Goal: Go to known website: Go to known website

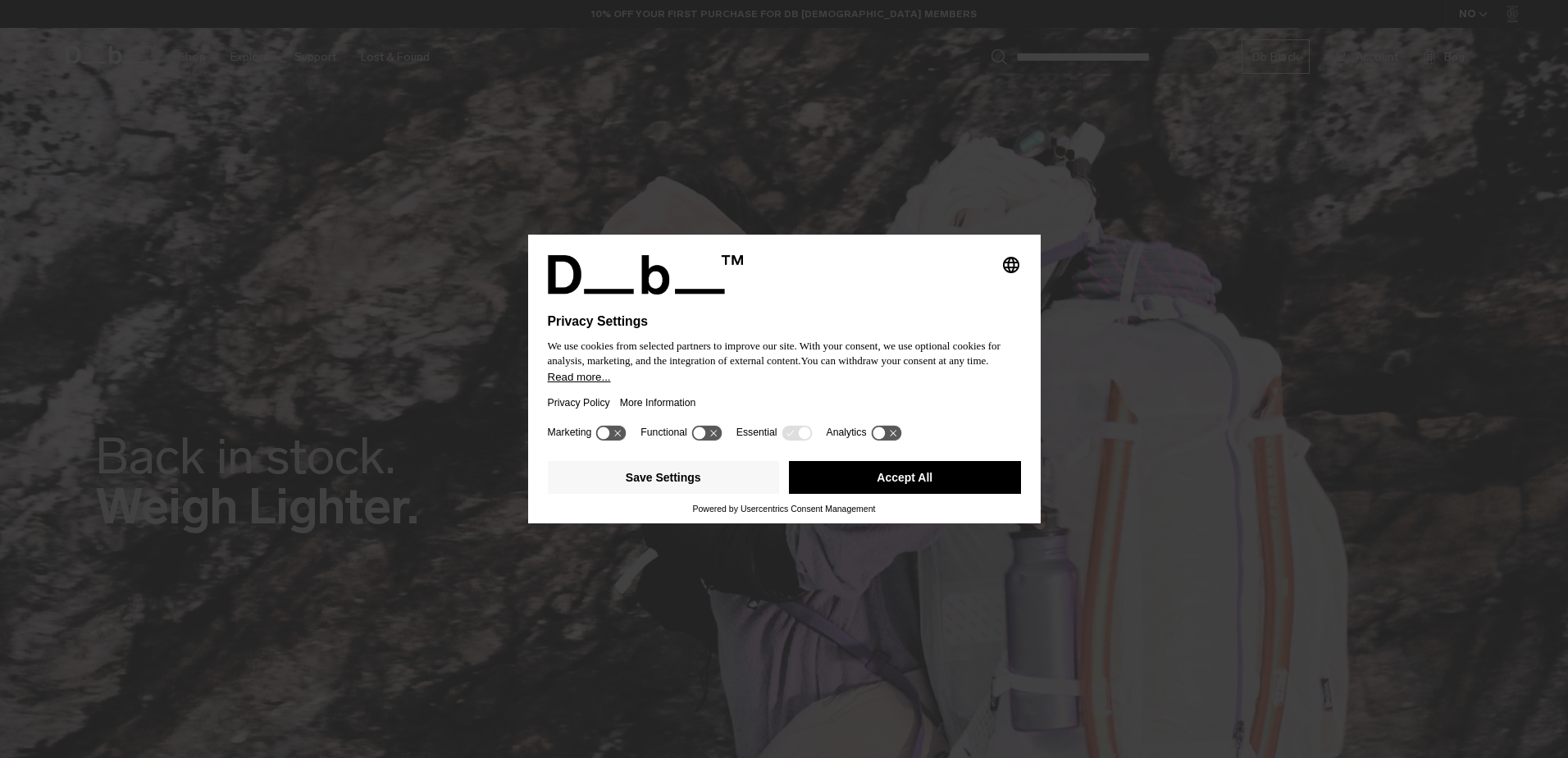
click at [803, 431] on icon at bounding box center [804, 433] width 12 height 12
click at [793, 430] on icon at bounding box center [796, 432] width 31 height 16
click at [711, 431] on icon at bounding box center [706, 432] width 31 height 16
click at [714, 433] on icon at bounding box center [715, 433] width 12 height 12
click at [836, 474] on button "Accept All" at bounding box center [905, 478] width 232 height 33
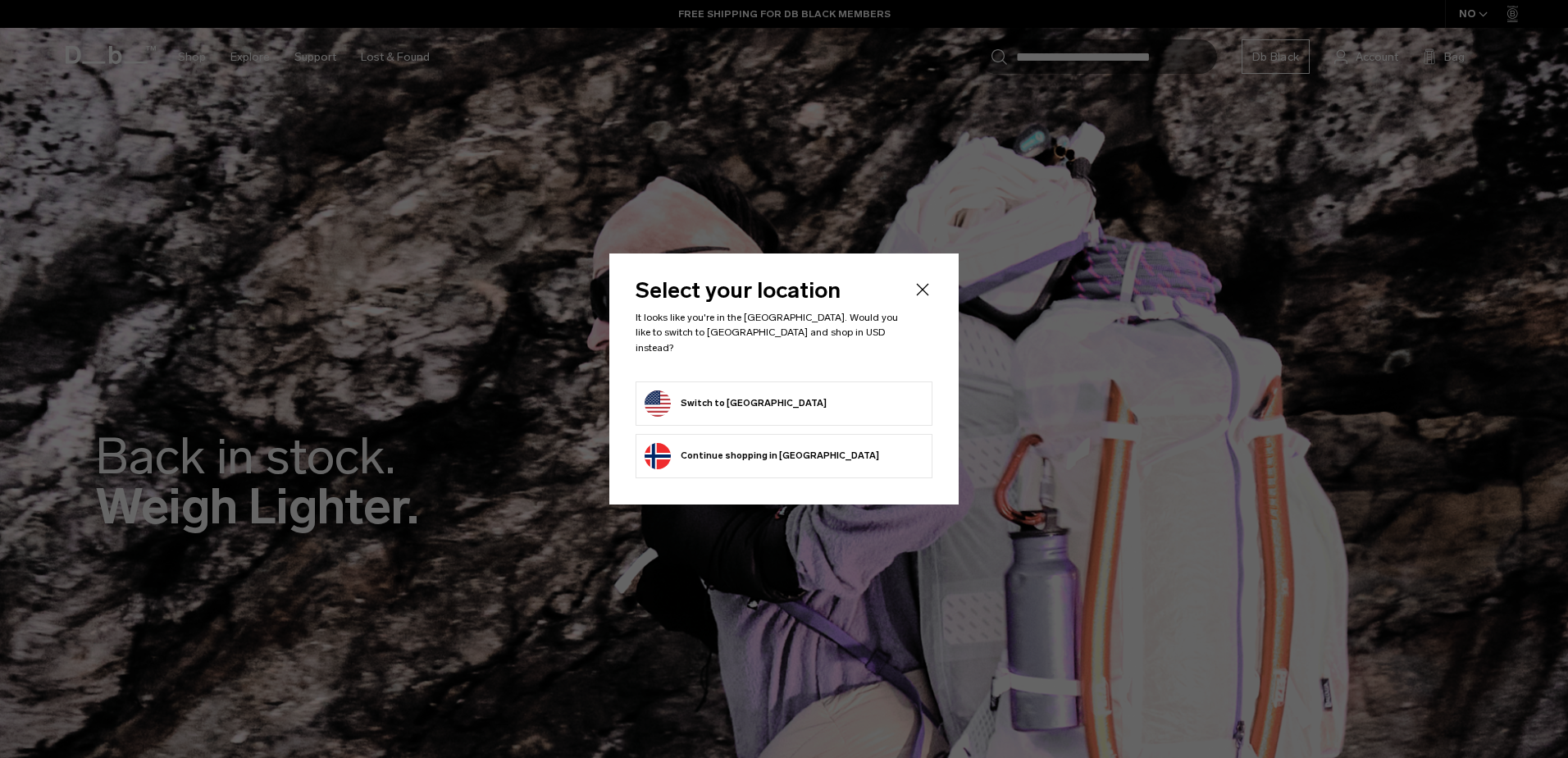
click at [766, 399] on button "Switch to [GEOGRAPHIC_DATA]" at bounding box center [735, 404] width 182 height 26
